Goal: Use online tool/utility: Utilize a website feature to perform a specific function

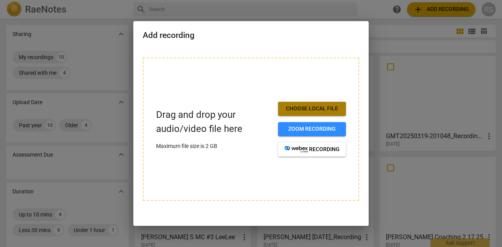
click at [318, 106] on span "Choose local file" at bounding box center [311, 109] width 55 height 8
click at [312, 107] on span "Choose local file" at bounding box center [311, 109] width 55 height 8
click at [112, 24] on div at bounding box center [251, 123] width 502 height 247
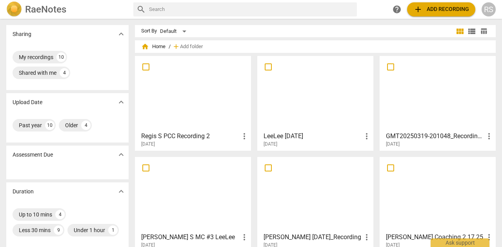
click at [177, 118] on div at bounding box center [193, 93] width 111 height 69
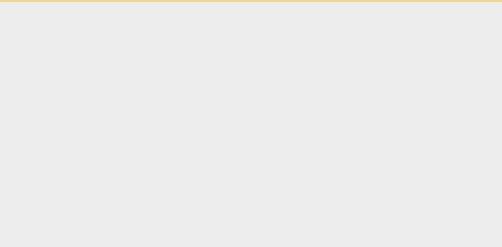
click at [177, 2] on html "Ask support" at bounding box center [251, 1] width 502 height 2
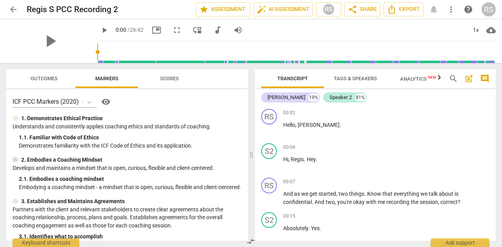
click at [177, 118] on div "1. Demonstrates Ethical Practice" at bounding box center [127, 118] width 229 height 8
click at [13, 9] on span "arrow_back" at bounding box center [13, 9] width 9 height 9
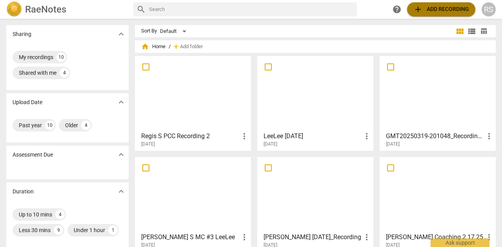
click at [432, 7] on span "add Add recording" at bounding box center [441, 9] width 56 height 9
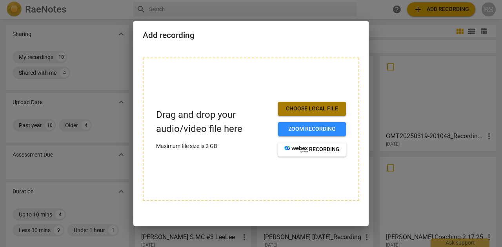
click at [314, 109] on span "Choose local file" at bounding box center [311, 109] width 55 height 8
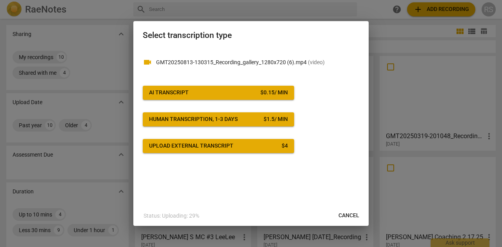
click at [196, 97] on button "AI Transcript $ 0.15 / min" at bounding box center [218, 93] width 151 height 14
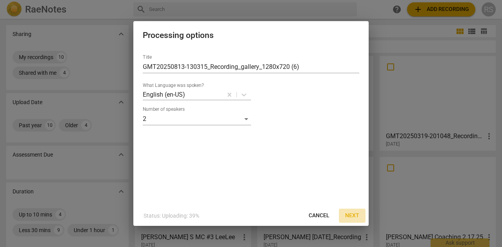
click at [359, 217] on button "Next" at bounding box center [352, 216] width 27 height 14
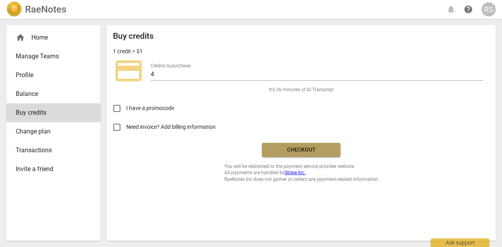
click at [301, 150] on span "Checkout" at bounding box center [301, 150] width 66 height 8
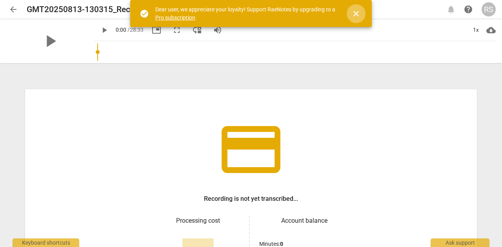
click at [357, 14] on span "close" at bounding box center [355, 13] width 9 height 9
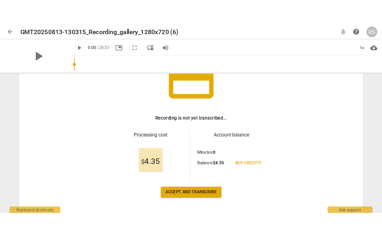
scroll to position [78, 0]
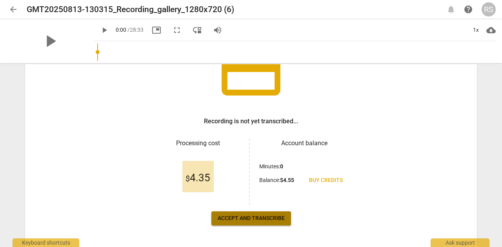
click at [237, 220] on span "Accept and transcribe" at bounding box center [251, 219] width 67 height 8
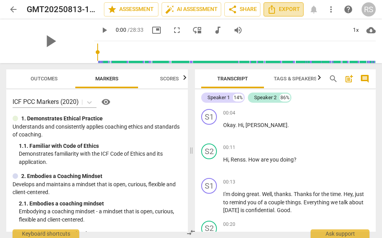
click at [287, 8] on span "Export" at bounding box center [283, 9] width 33 height 9
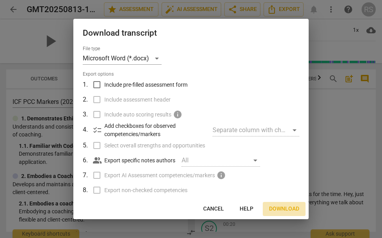
click at [291, 211] on span "Download" at bounding box center [284, 209] width 30 height 8
